Goal: Task Accomplishment & Management: Use online tool/utility

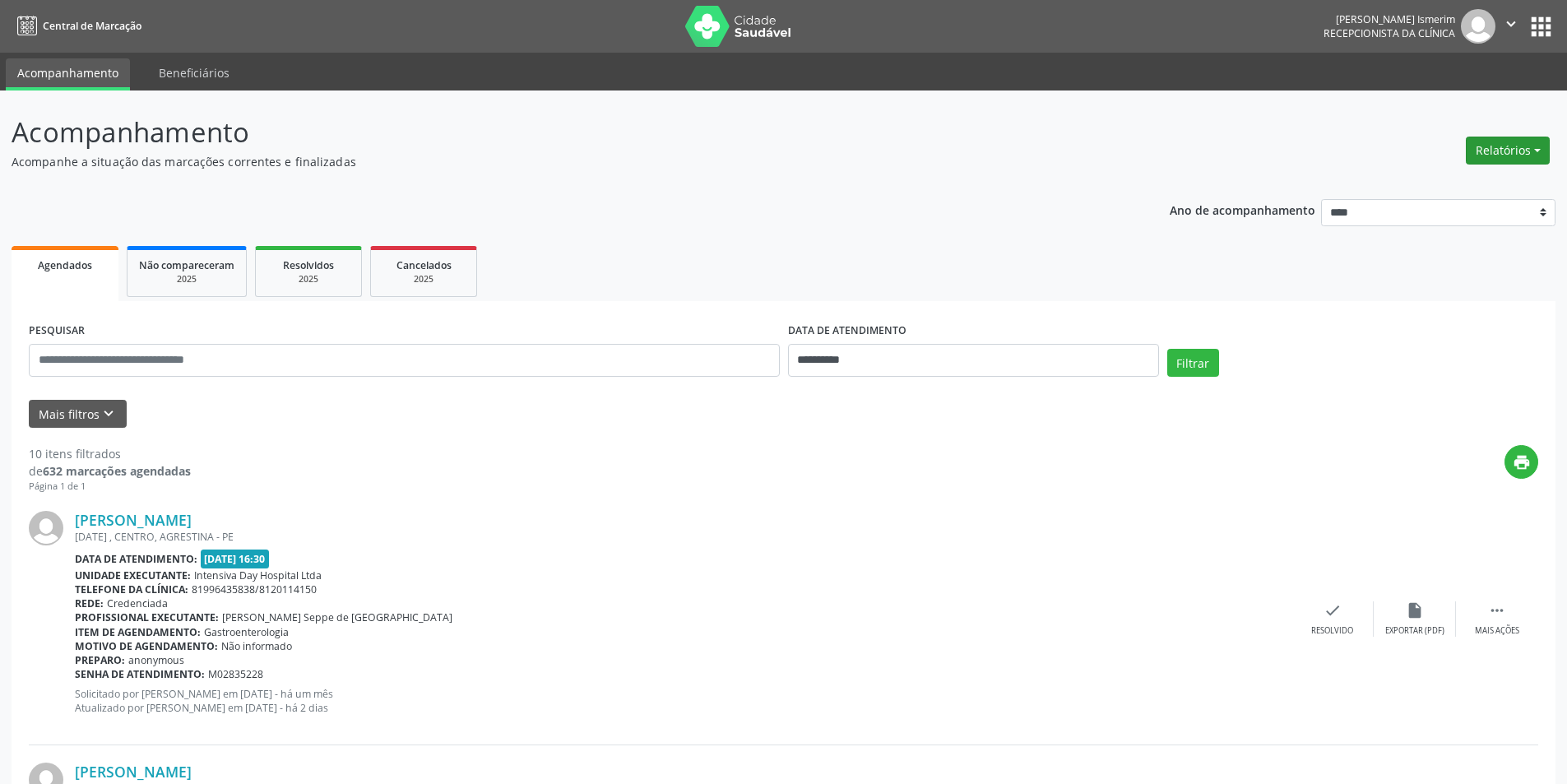
click at [1512, 140] on button "Relatórios" at bounding box center [1507, 150] width 84 height 28
click at [1477, 185] on link "Agendamentos" at bounding box center [1463, 185] width 177 height 23
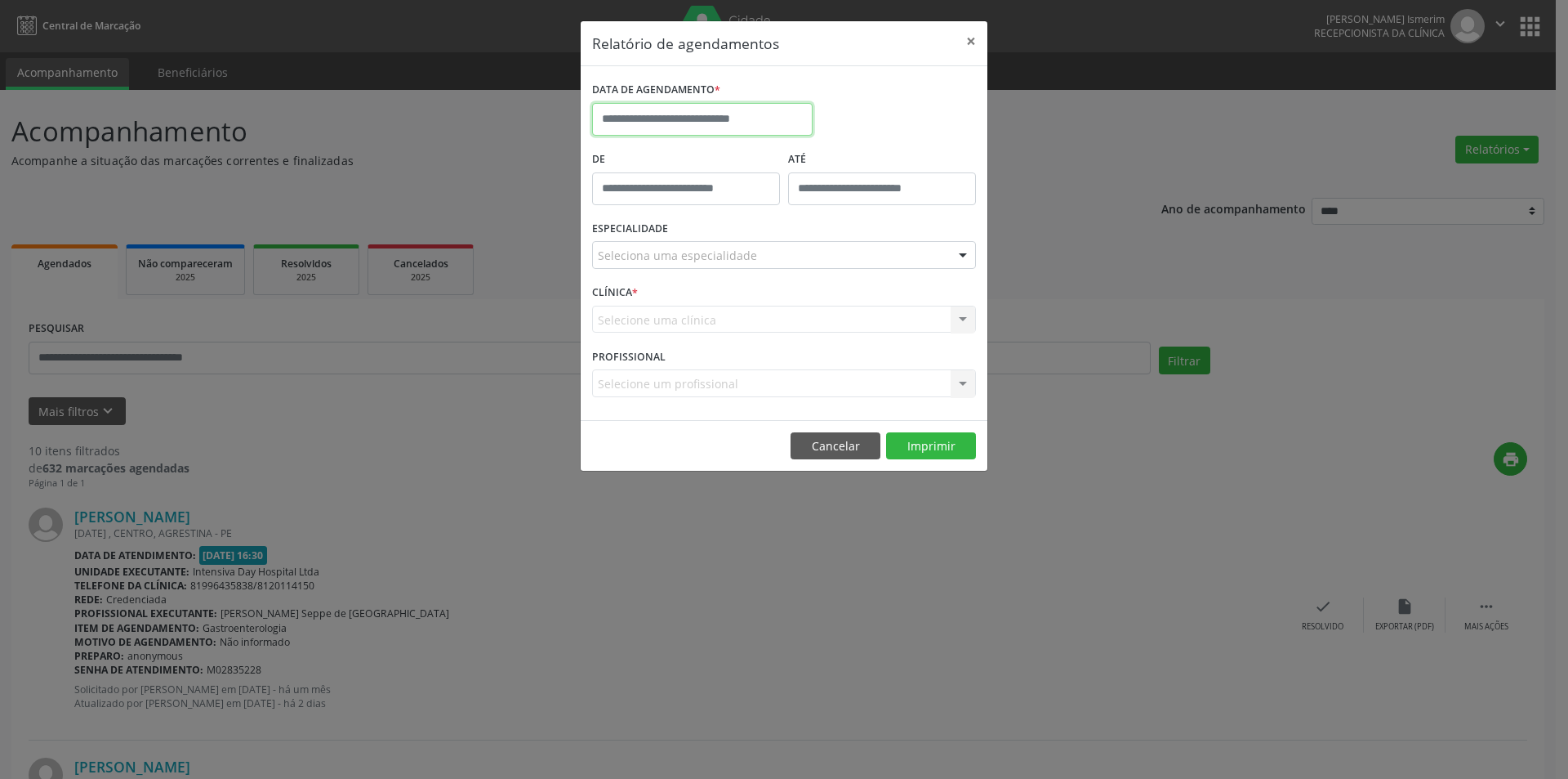
click at [736, 120] on input "text" at bounding box center [702, 118] width 220 height 33
click at [792, 309] on span "22" at bounding box center [789, 302] width 32 height 32
type input "**********"
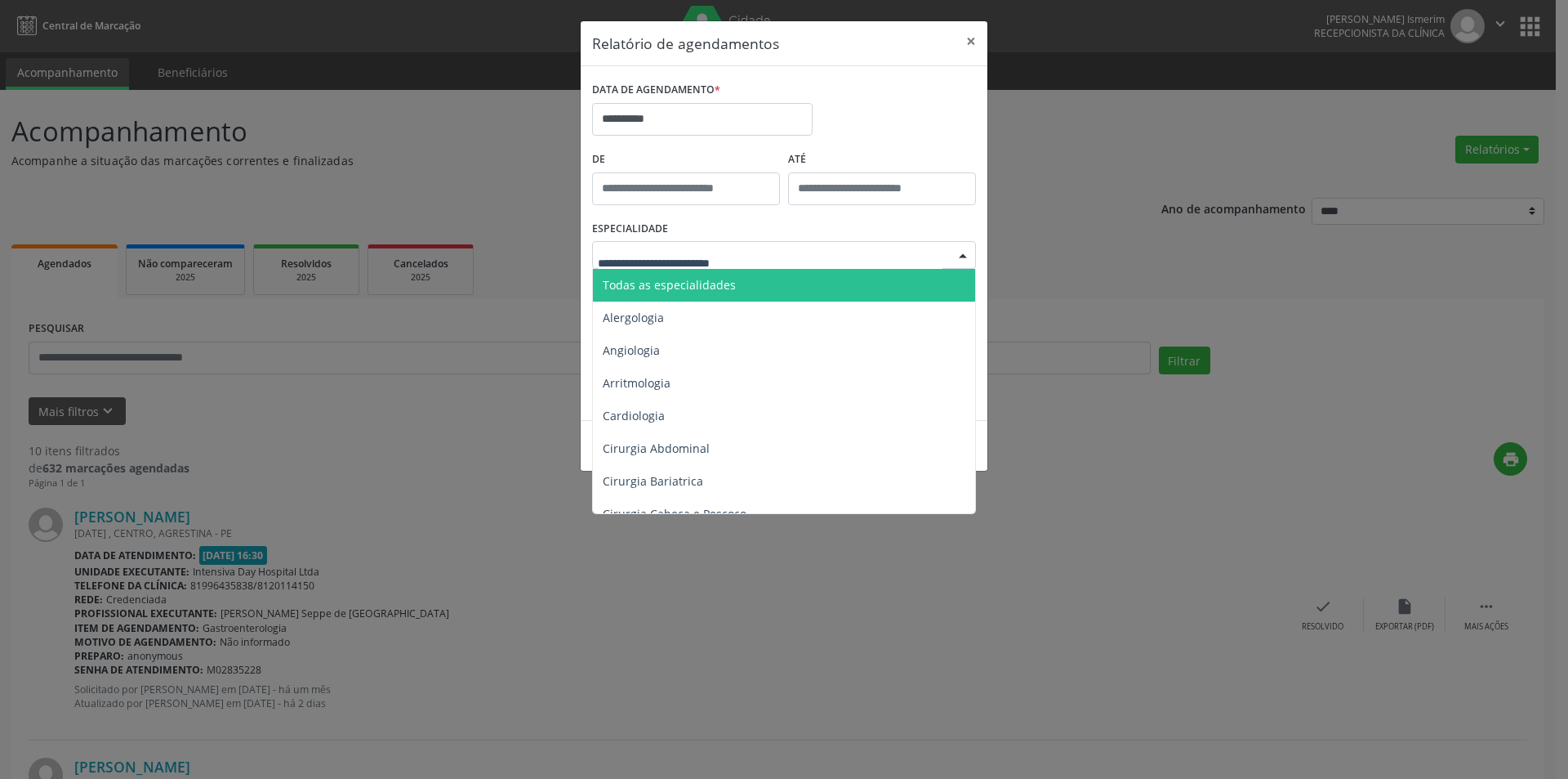
click at [752, 254] on div at bounding box center [784, 255] width 384 height 28
click at [759, 292] on span "Todas as especialidades" at bounding box center [785, 284] width 385 height 33
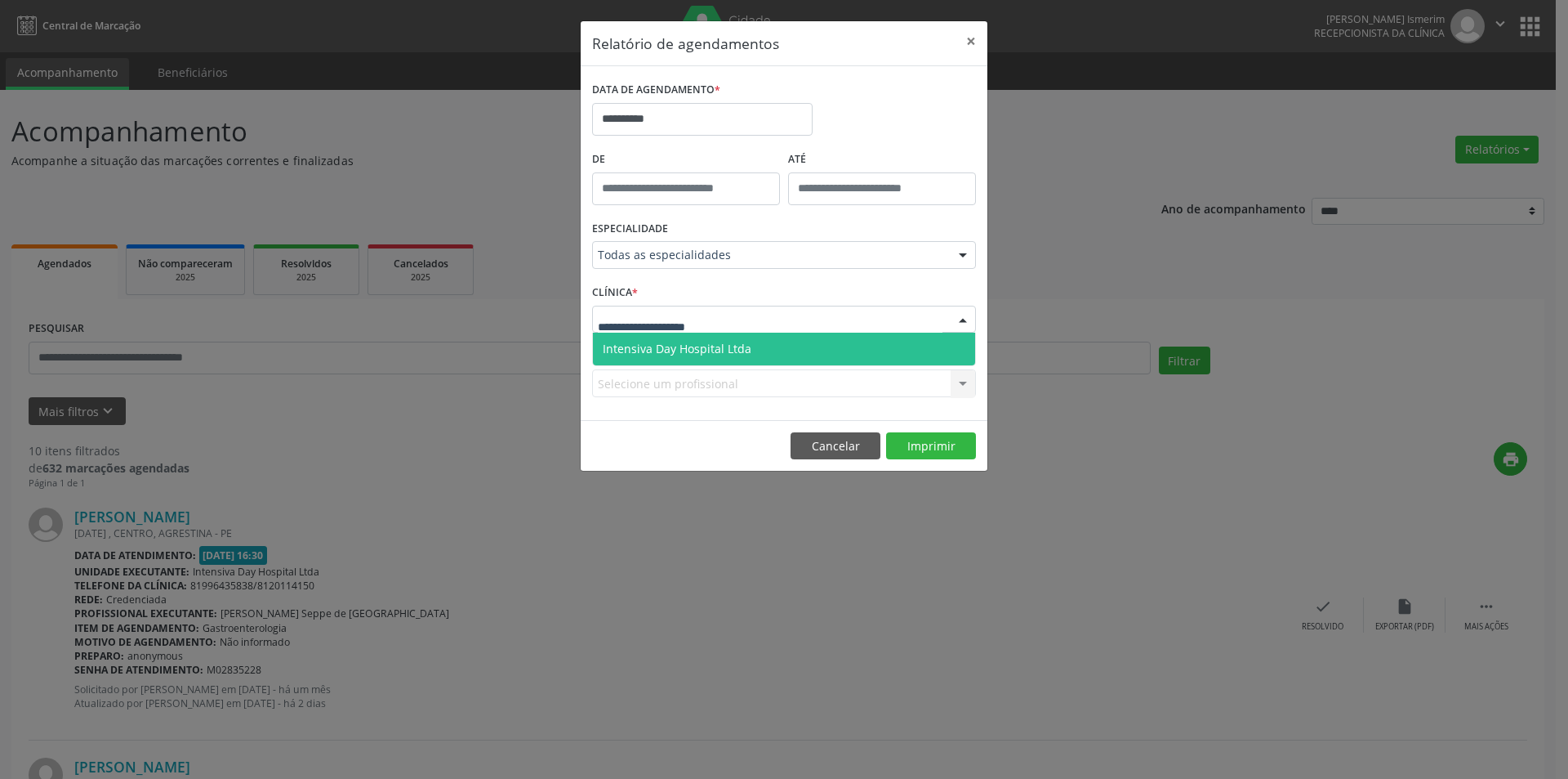
click at [783, 320] on div at bounding box center [784, 319] width 384 height 28
click at [783, 350] on span "Intensiva Day Hospital Ltda" at bounding box center [784, 349] width 382 height 33
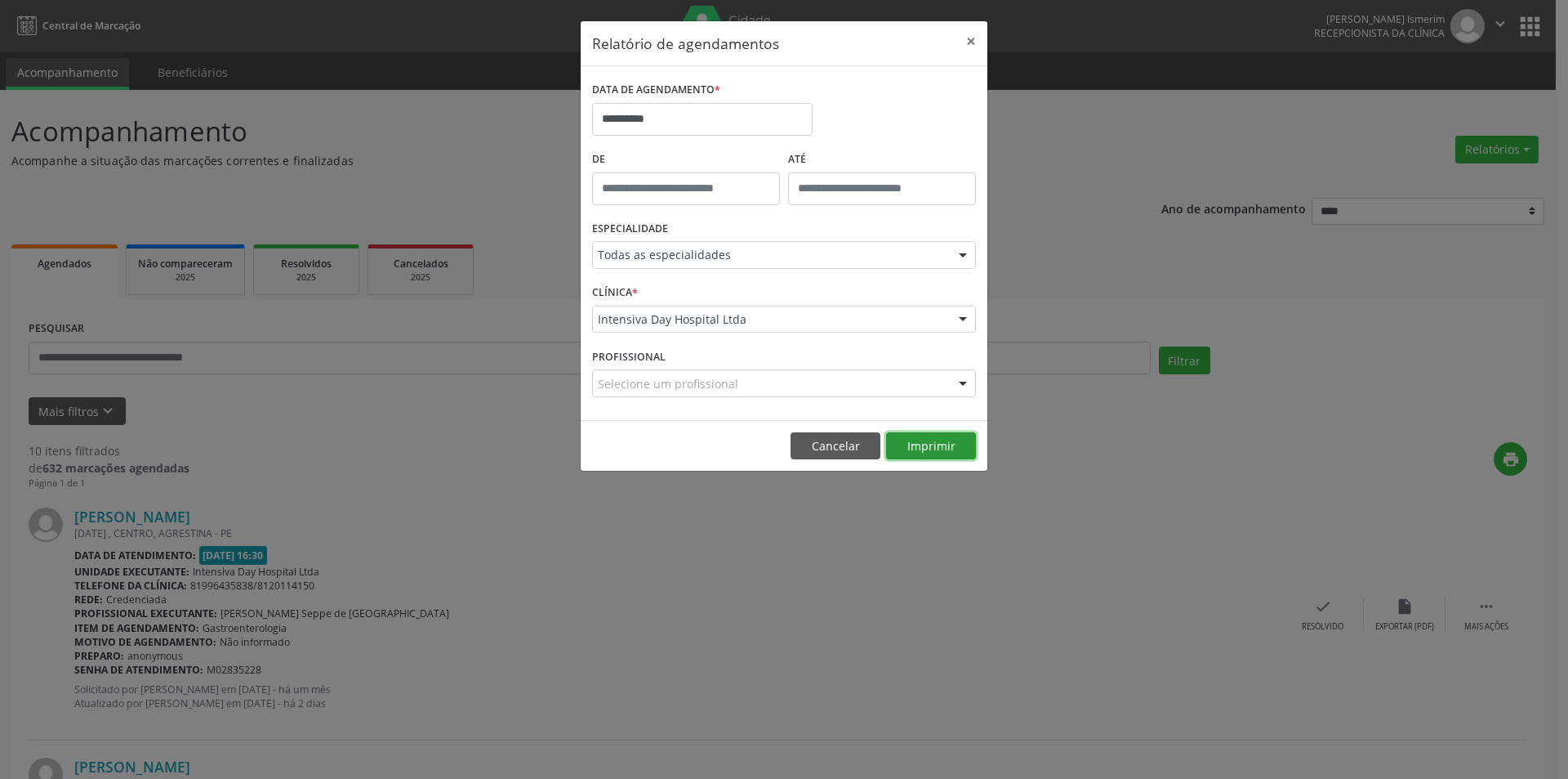
click at [933, 452] on button "Imprimir" at bounding box center [931, 446] width 90 height 28
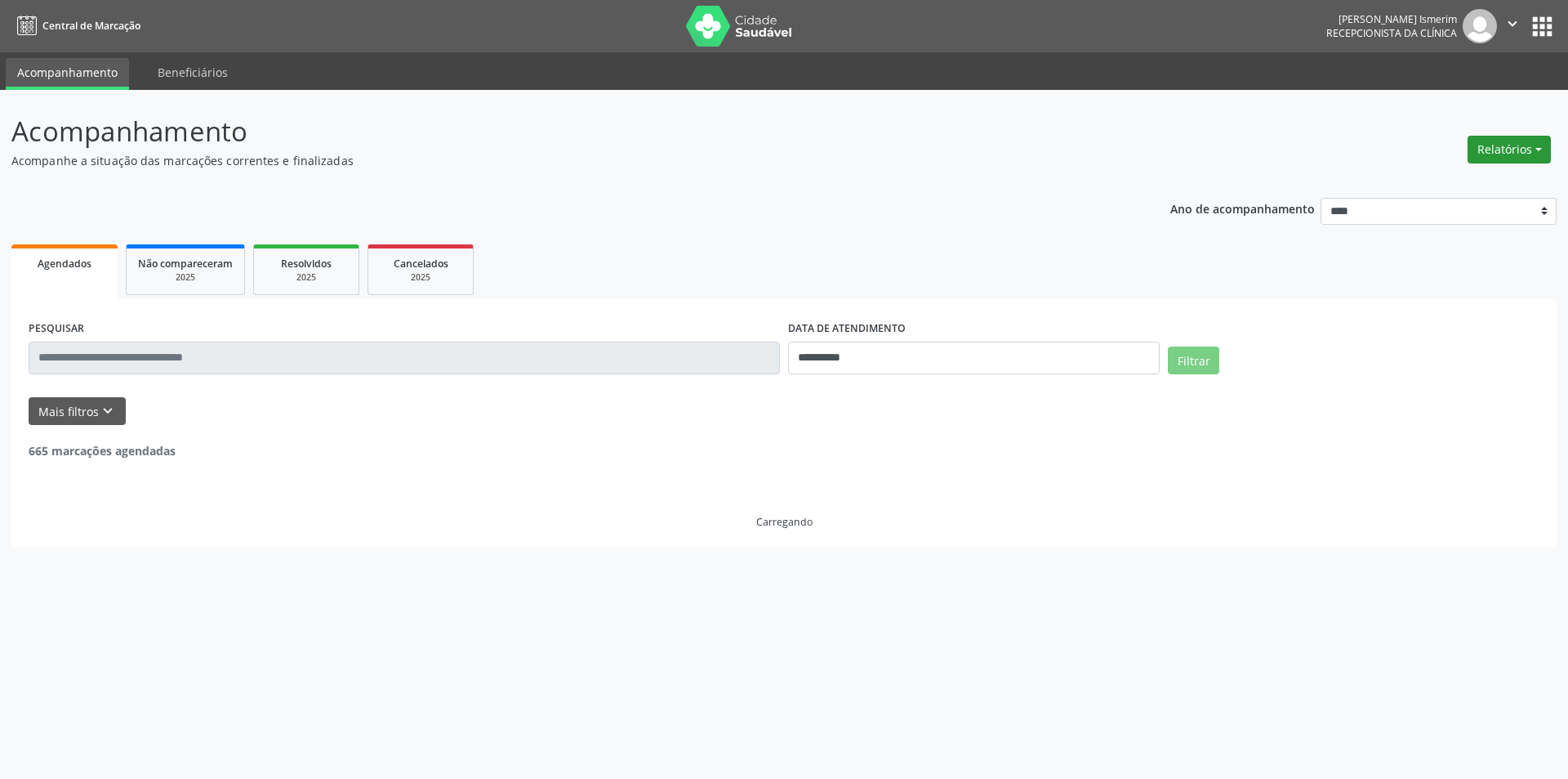
click at [1516, 156] on button "Relatórios" at bounding box center [1509, 149] width 83 height 28
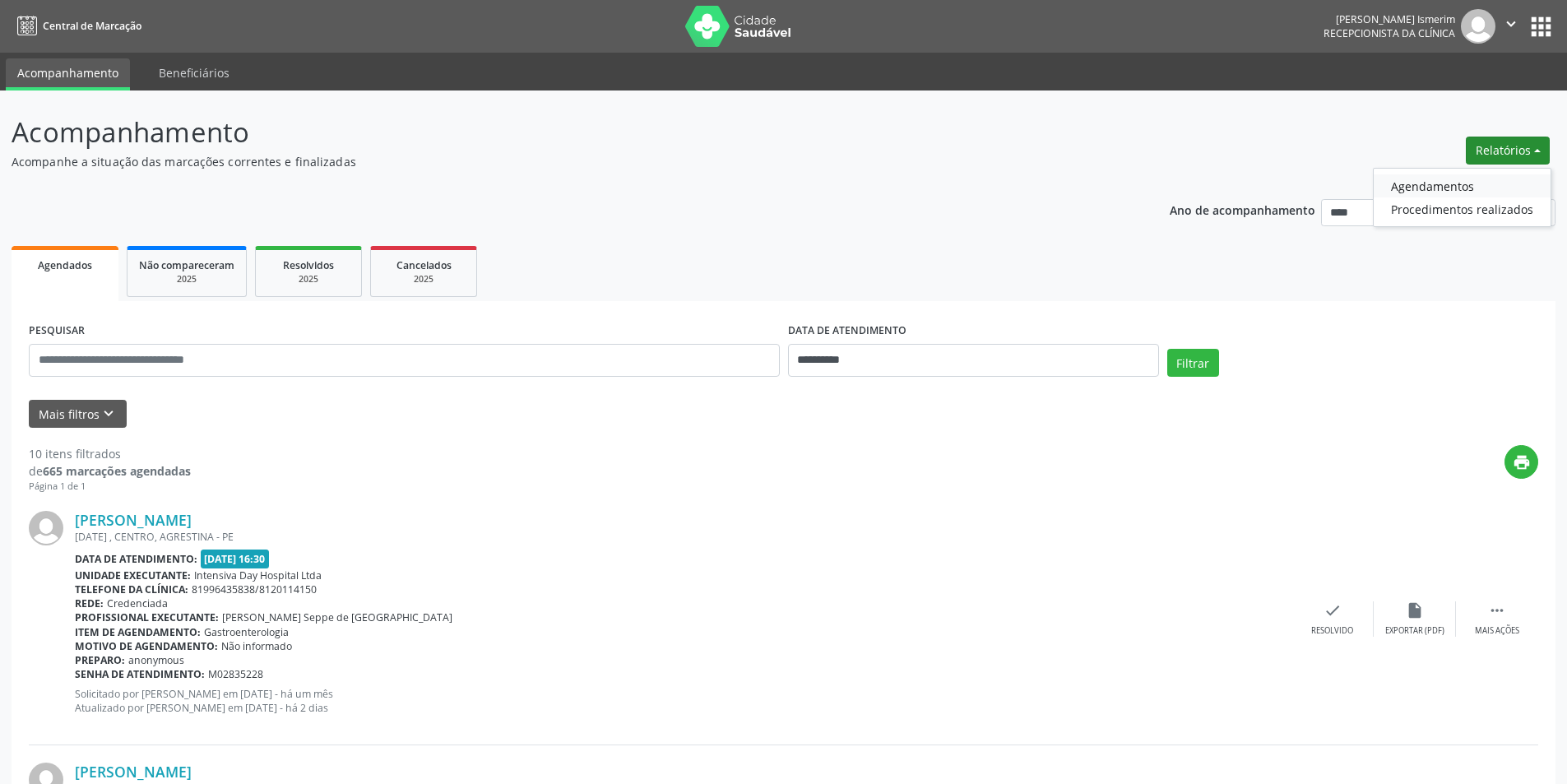
click at [1491, 179] on link "Agendamentos" at bounding box center [1463, 185] width 177 height 23
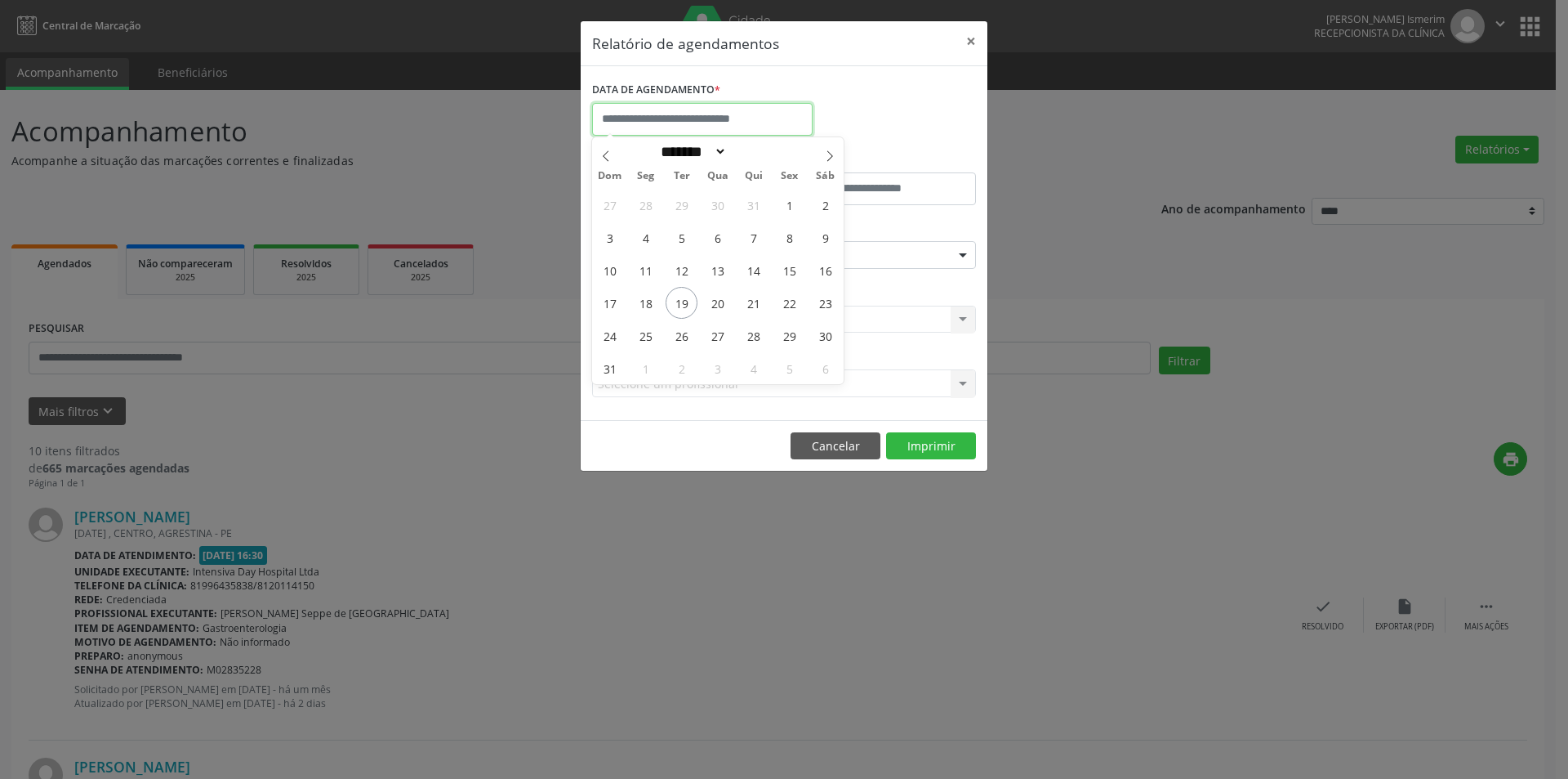
click at [803, 126] on input "text" at bounding box center [702, 118] width 220 height 33
click at [787, 299] on span "22" at bounding box center [789, 302] width 32 height 32
type input "**********"
click at [787, 299] on span "22" at bounding box center [789, 302] width 32 height 32
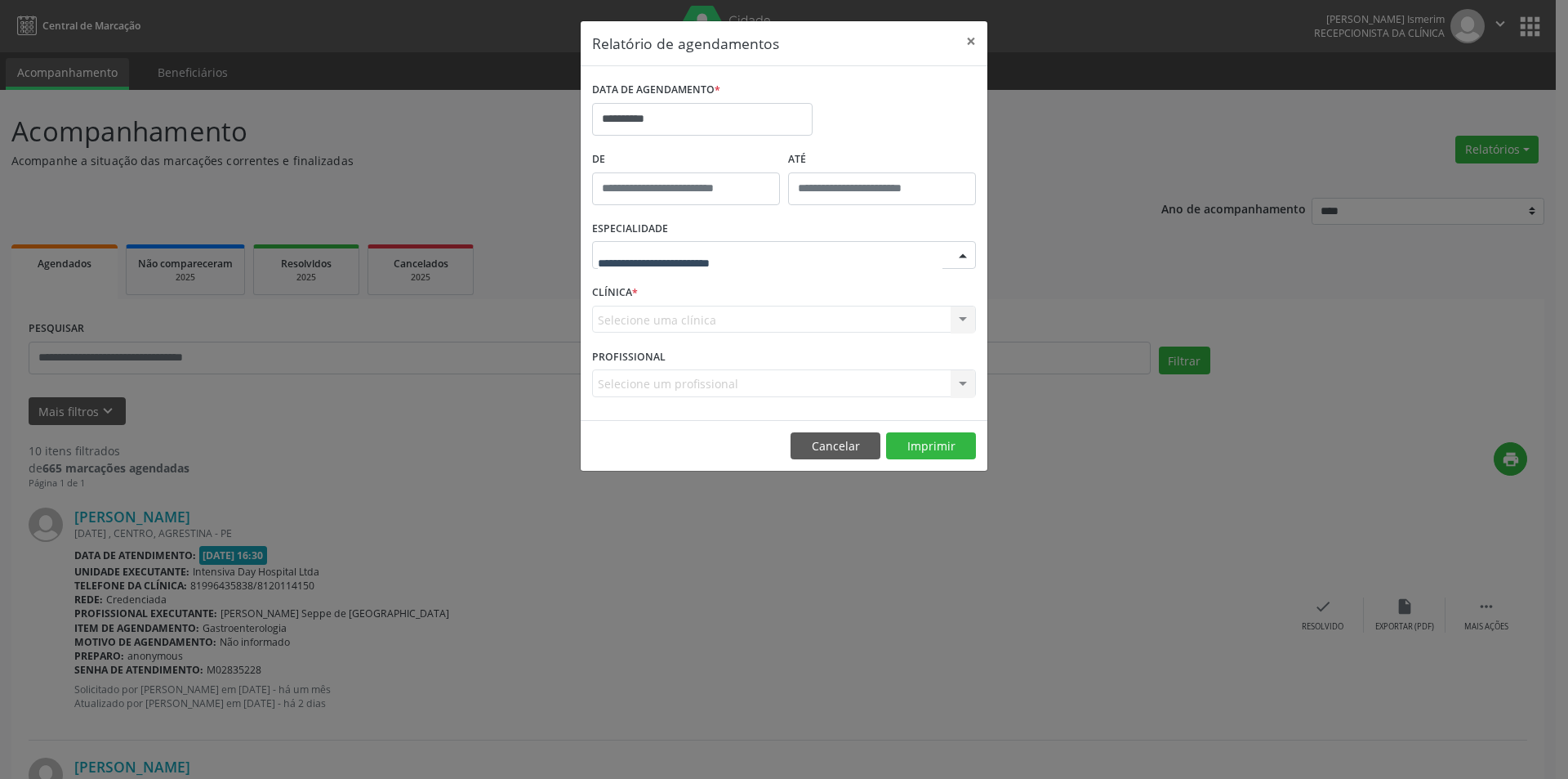
click at [794, 253] on div at bounding box center [784, 255] width 384 height 28
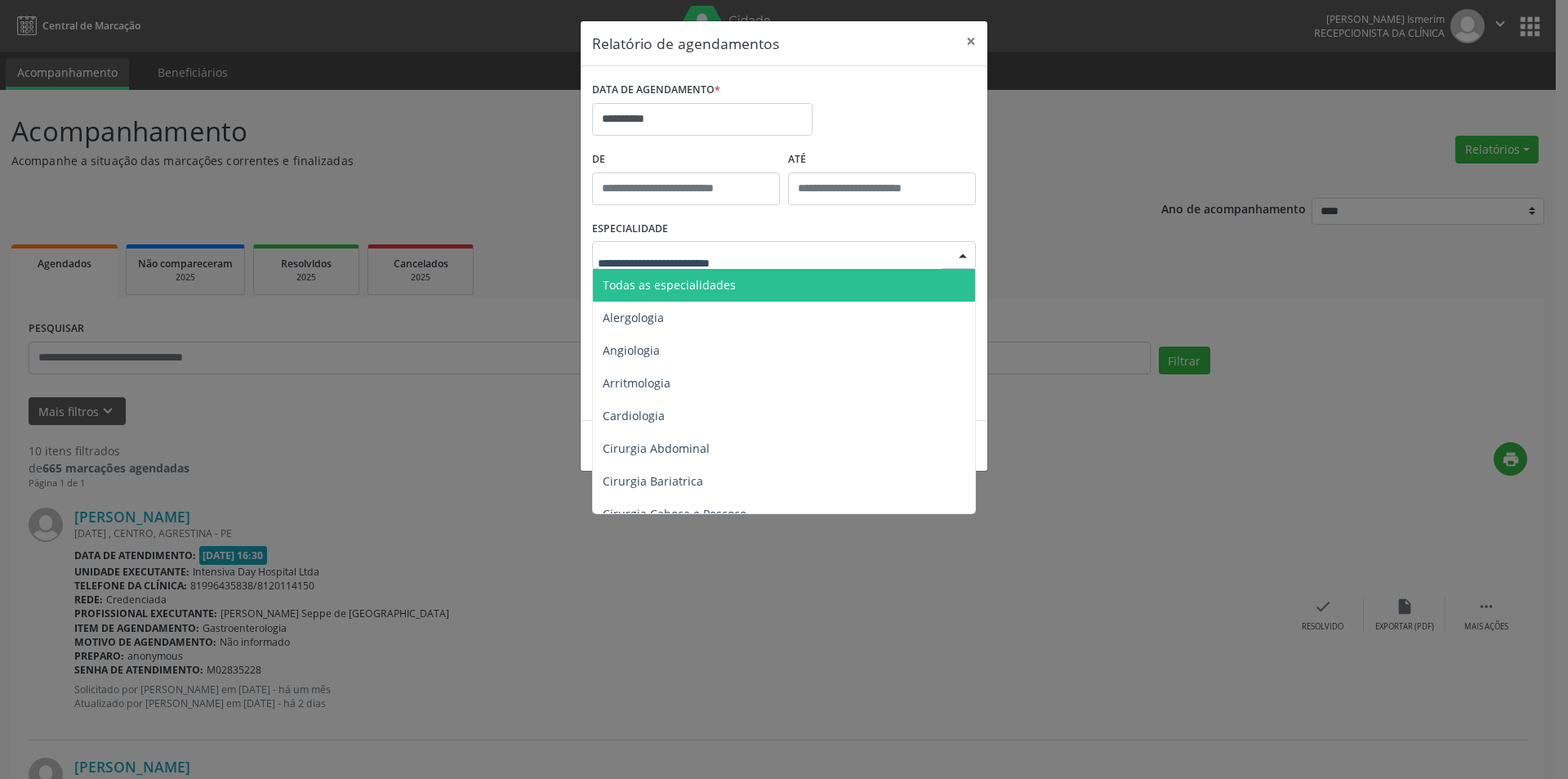
click at [792, 280] on span "Todas as especialidades" at bounding box center [785, 284] width 385 height 33
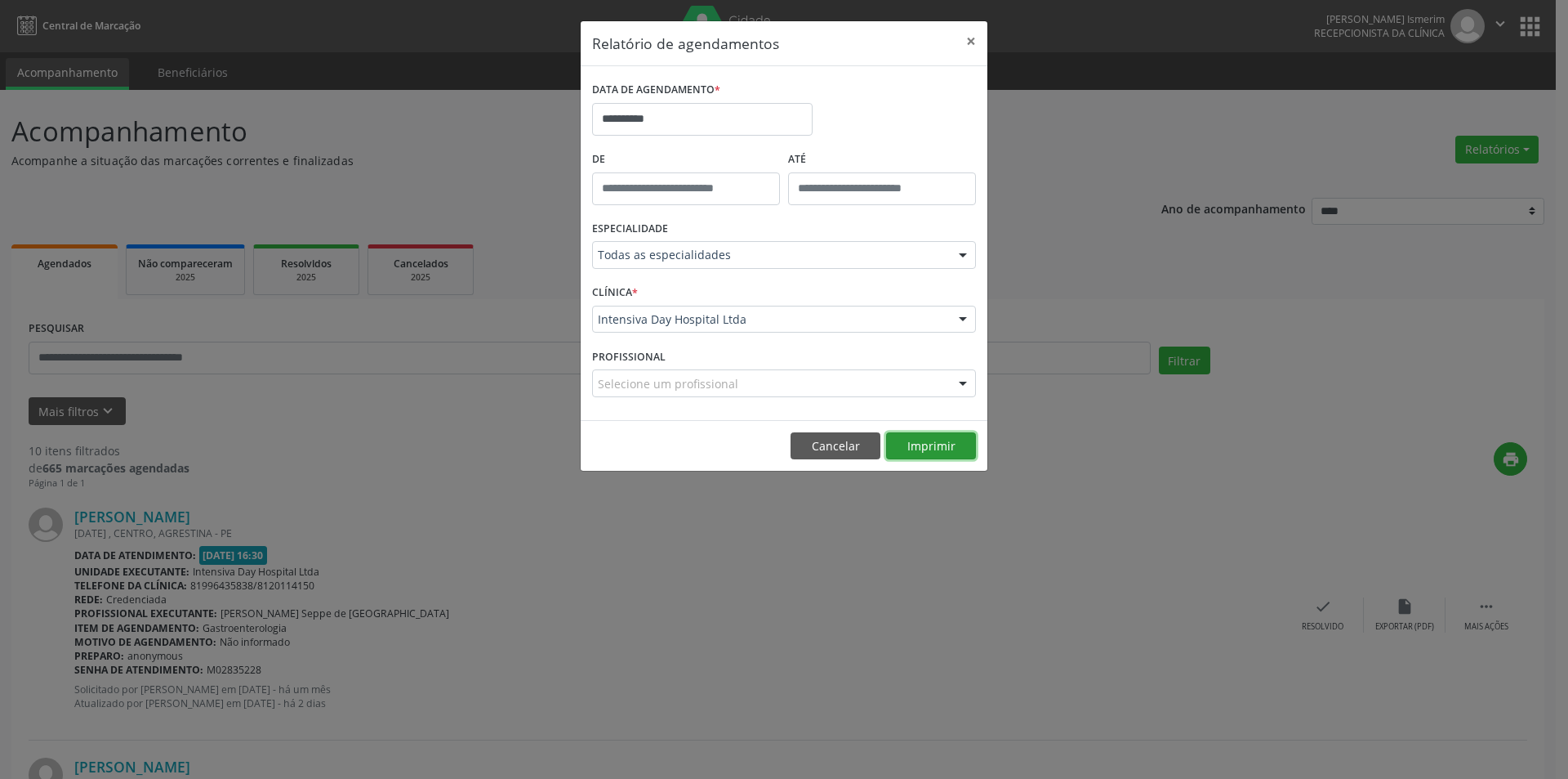
click at [935, 441] on button "Imprimir" at bounding box center [931, 446] width 90 height 28
click at [972, 36] on button "×" at bounding box center [970, 41] width 33 height 40
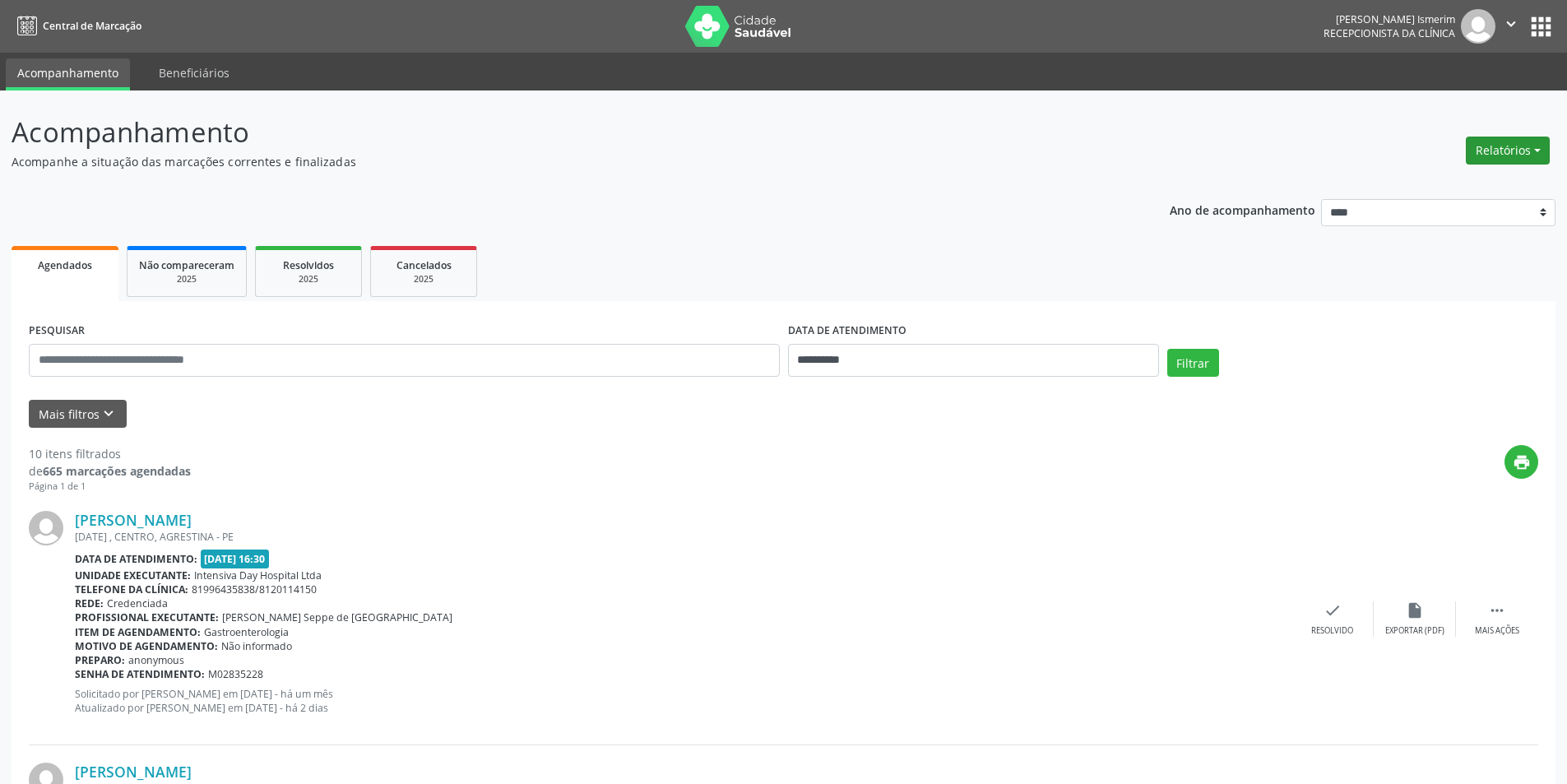
click at [1476, 147] on button "Relatórios" at bounding box center [1507, 150] width 84 height 28
click at [1418, 186] on link "Agendamentos" at bounding box center [1463, 185] width 177 height 23
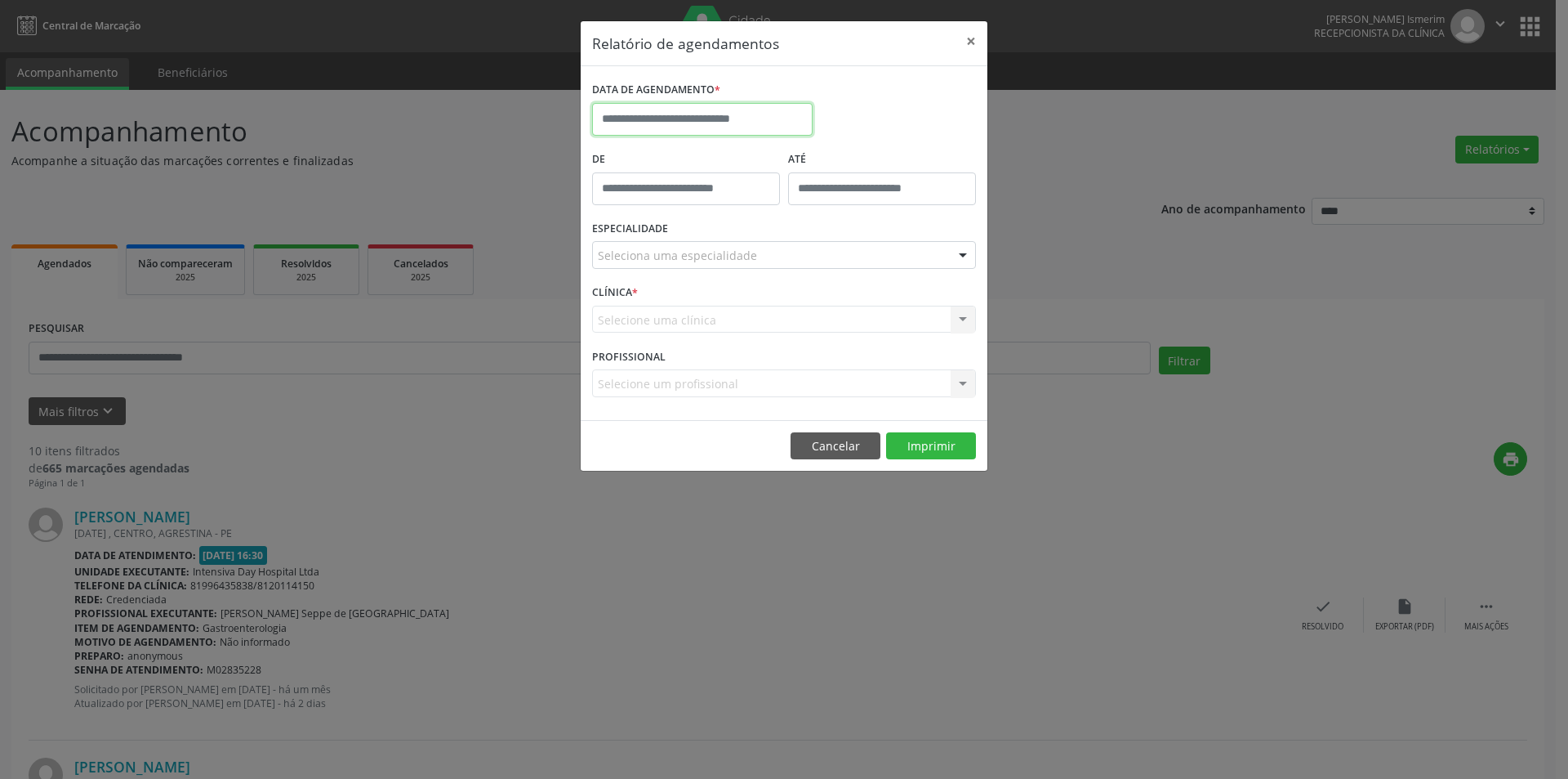
click at [697, 120] on input "text" at bounding box center [702, 118] width 220 height 33
click at [792, 307] on span "22" at bounding box center [789, 302] width 32 height 32
type input "**********"
click at [757, 257] on div "Seleciona uma especialidade" at bounding box center [784, 255] width 384 height 28
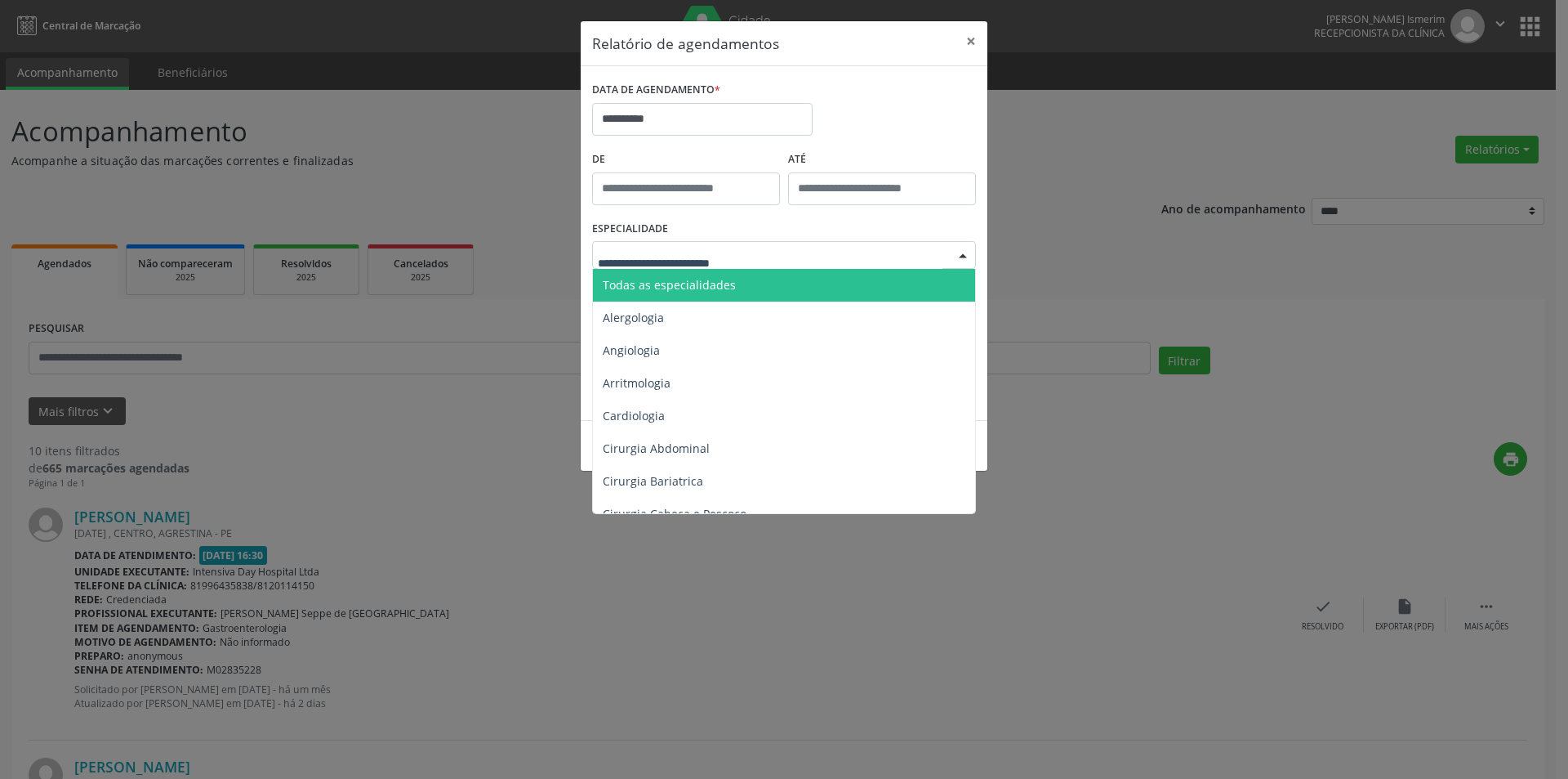
click at [754, 291] on span "Todas as especialidades" at bounding box center [785, 284] width 385 height 33
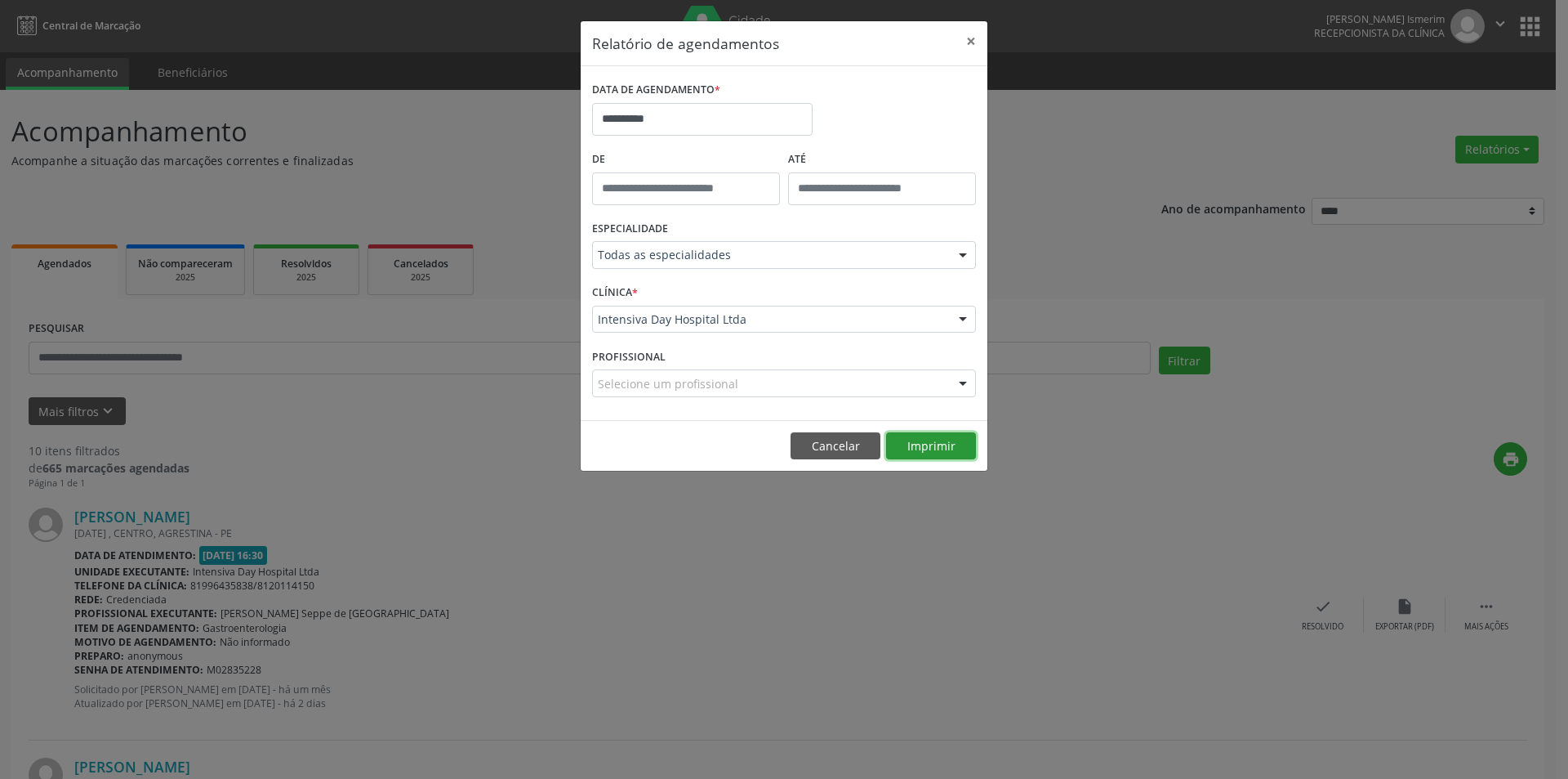
click at [947, 439] on button "Imprimir" at bounding box center [931, 446] width 90 height 28
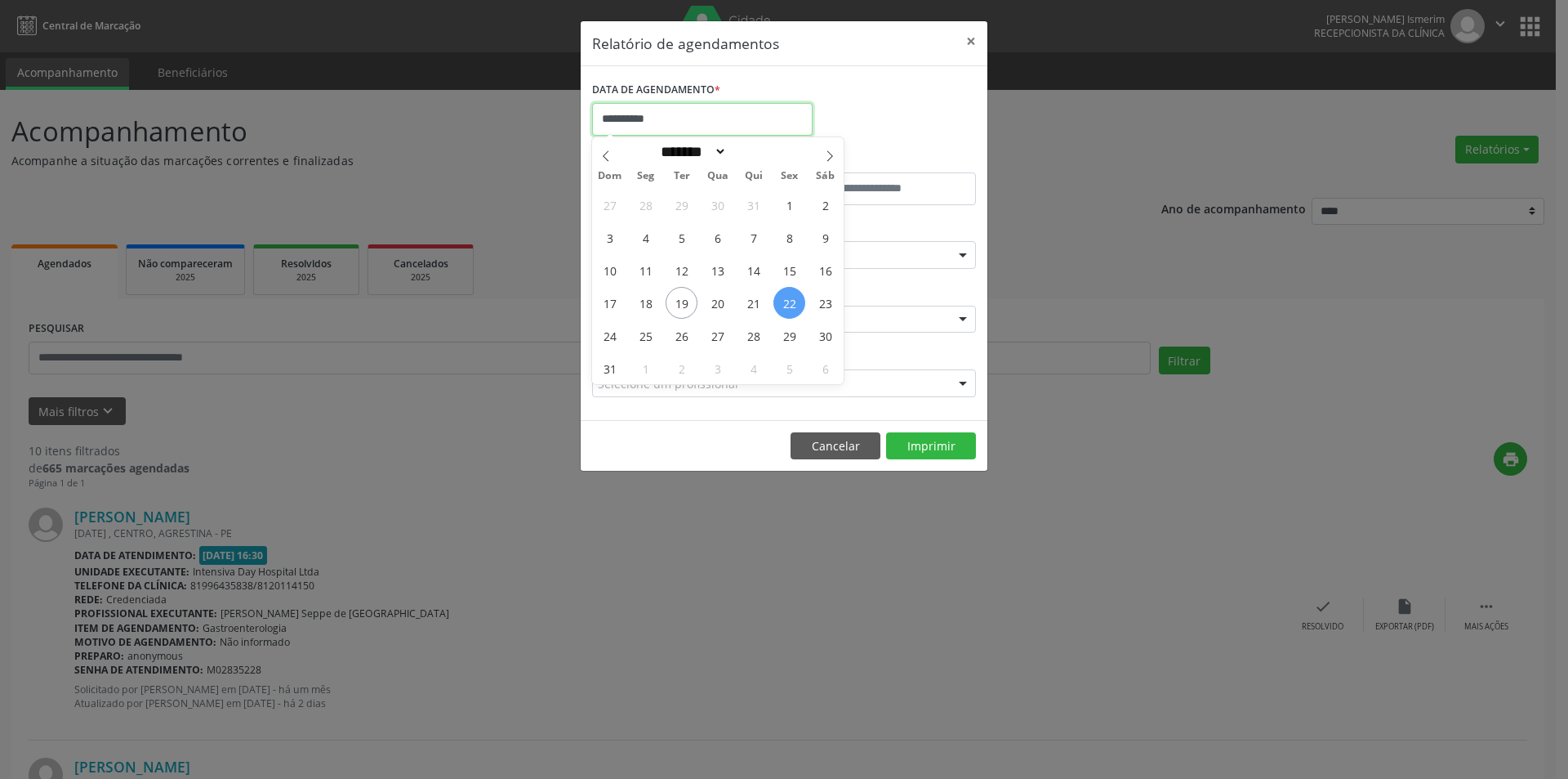
click at [698, 131] on input "**********" at bounding box center [702, 118] width 220 height 33
click at [828, 156] on icon at bounding box center [830, 156] width 12 height 12
select select "*"
click at [719, 302] on span "24" at bounding box center [717, 302] width 32 height 32
type input "**********"
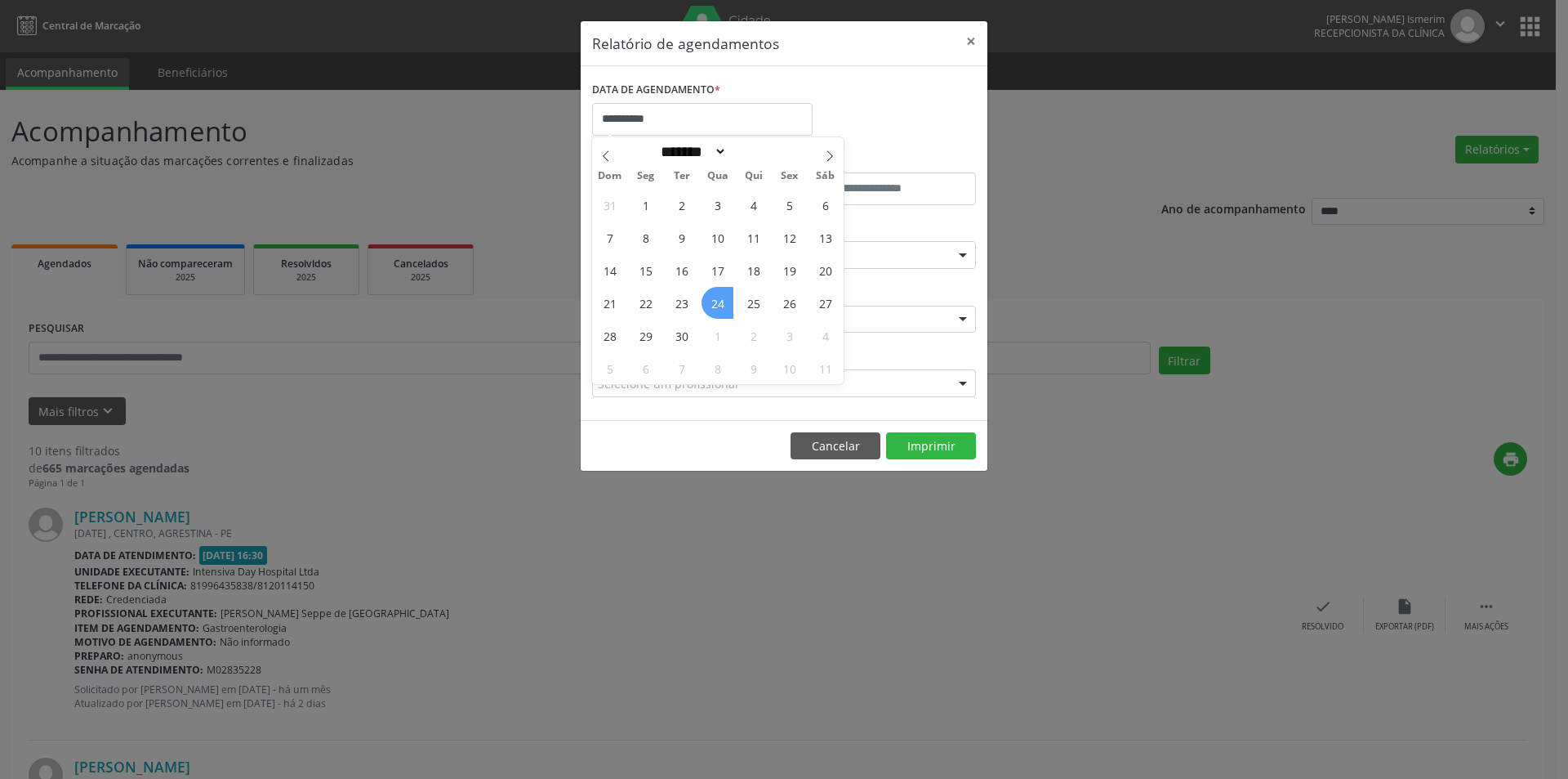
click at [719, 302] on span "24" at bounding box center [717, 302] width 32 height 32
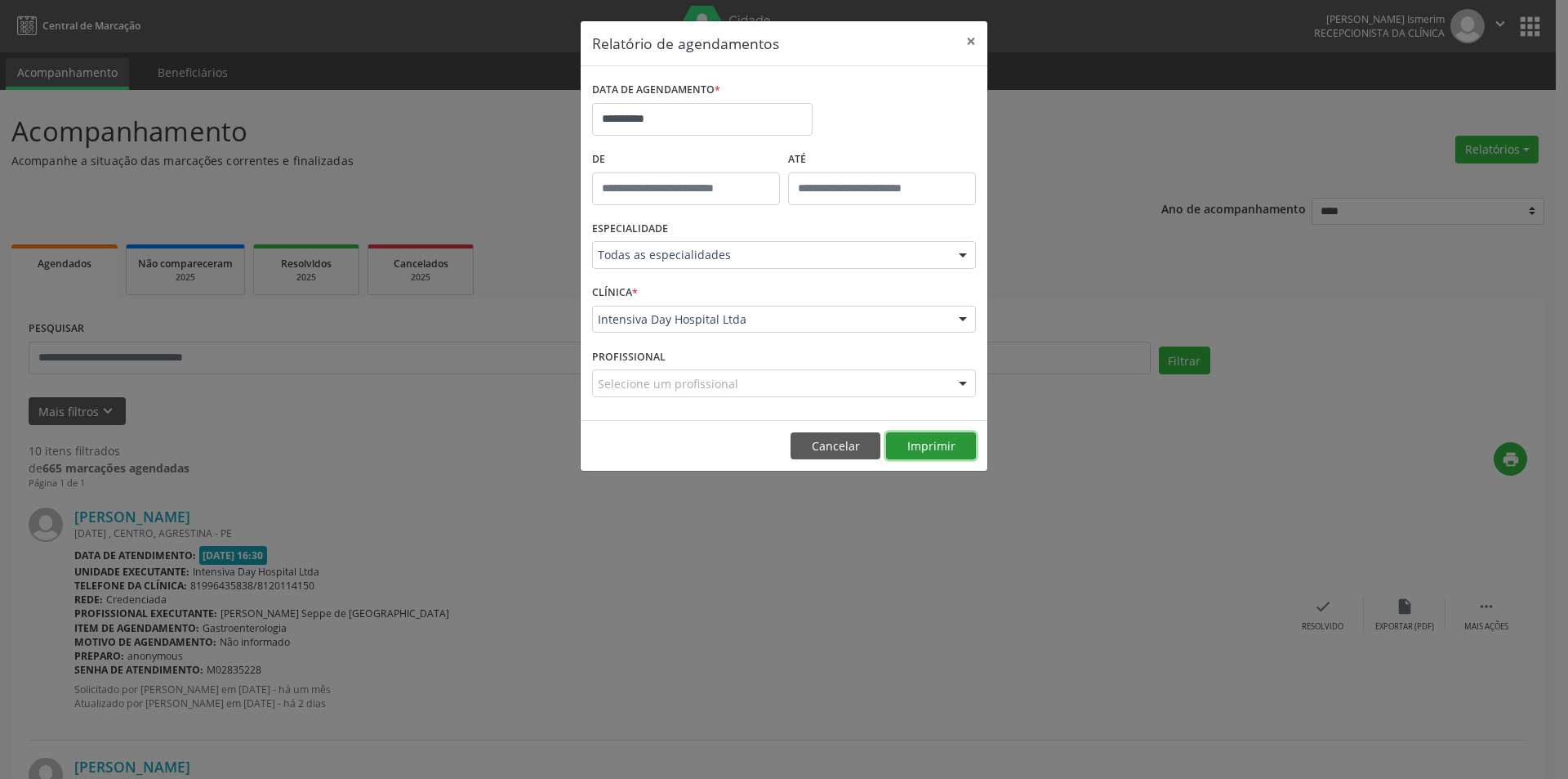
click at [947, 437] on button "Imprimir" at bounding box center [931, 446] width 90 height 28
